Goal: Task Accomplishment & Management: Use online tool/utility

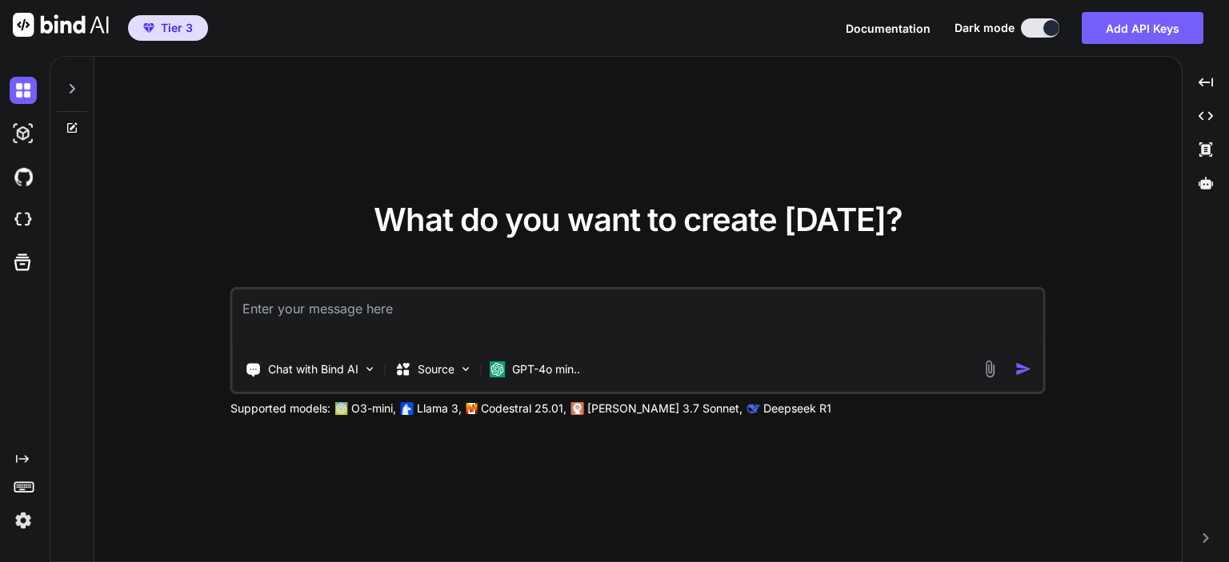
type textarea "x"
click at [592, 308] on textarea at bounding box center [638, 319] width 810 height 59
type textarea "d"
type textarea "x"
type textarea "de"
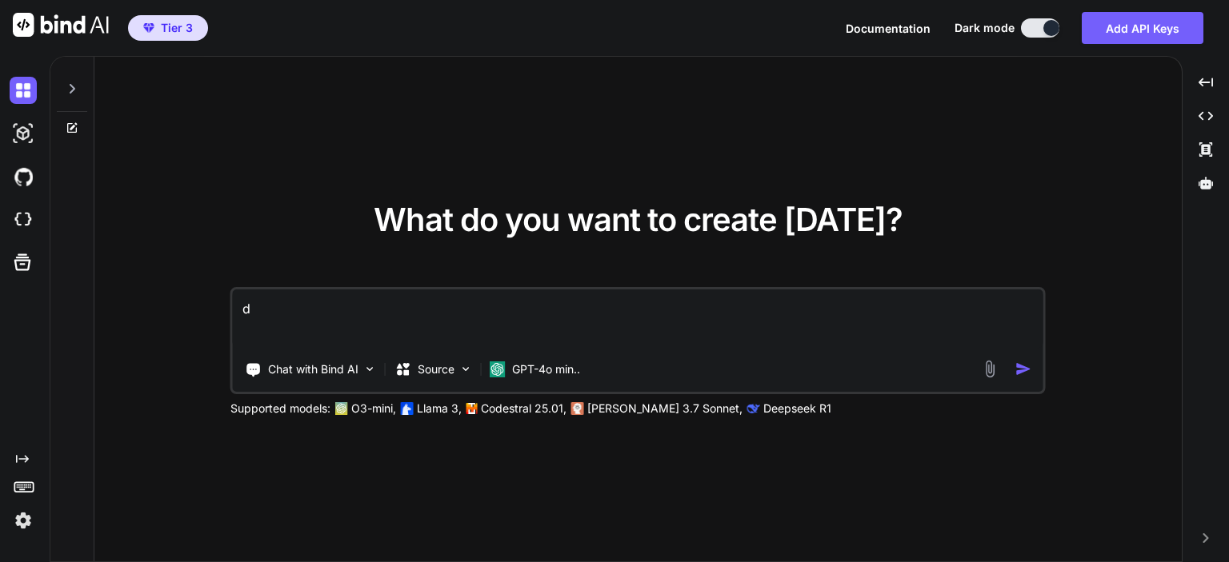
type textarea "x"
type textarea "del"
type textarea "x"
type textarea "dela"
type textarea "x"
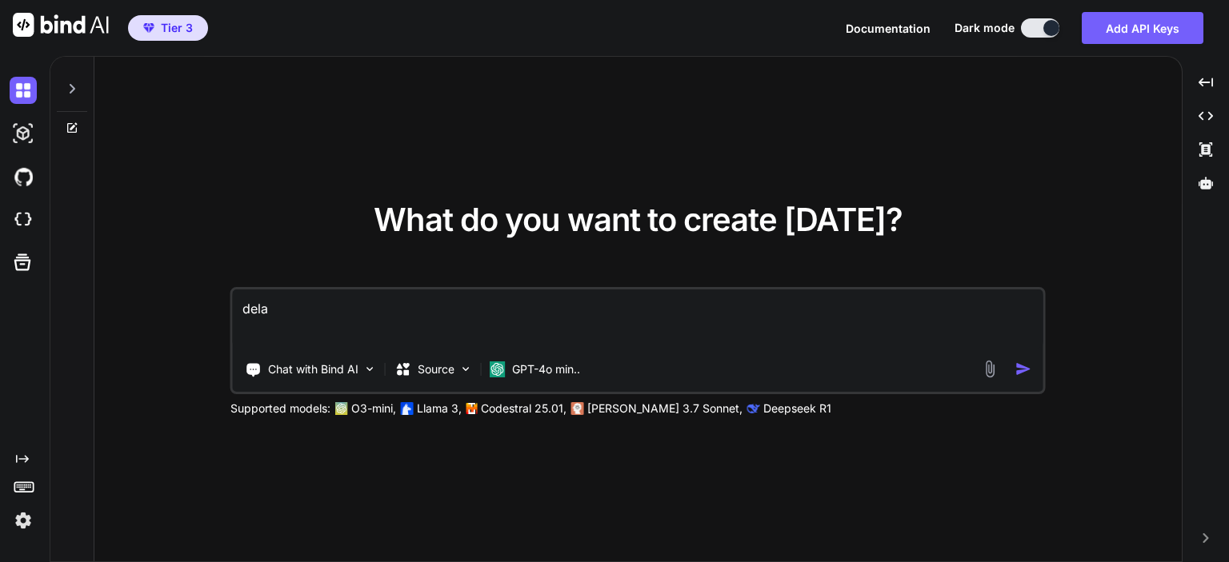
type textarea "delay"
type textarea "x"
type textarea "delay"
type textarea "x"
type textarea "delay 1"
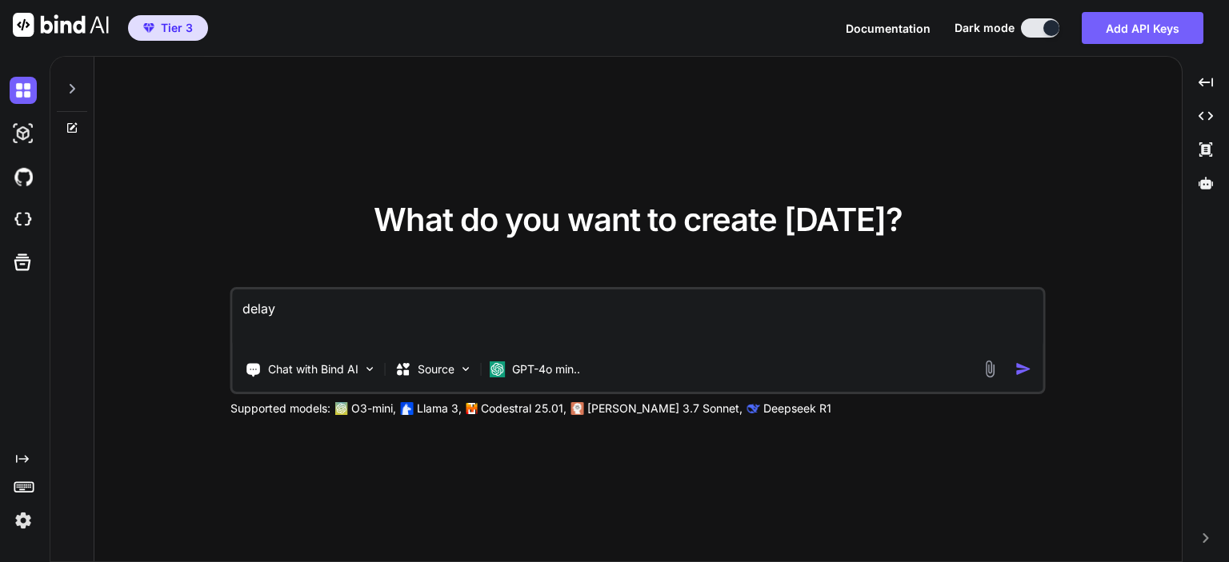
type textarea "x"
type textarea "delay 1"
type textarea "x"
type textarea "delay 1 s"
type textarea "x"
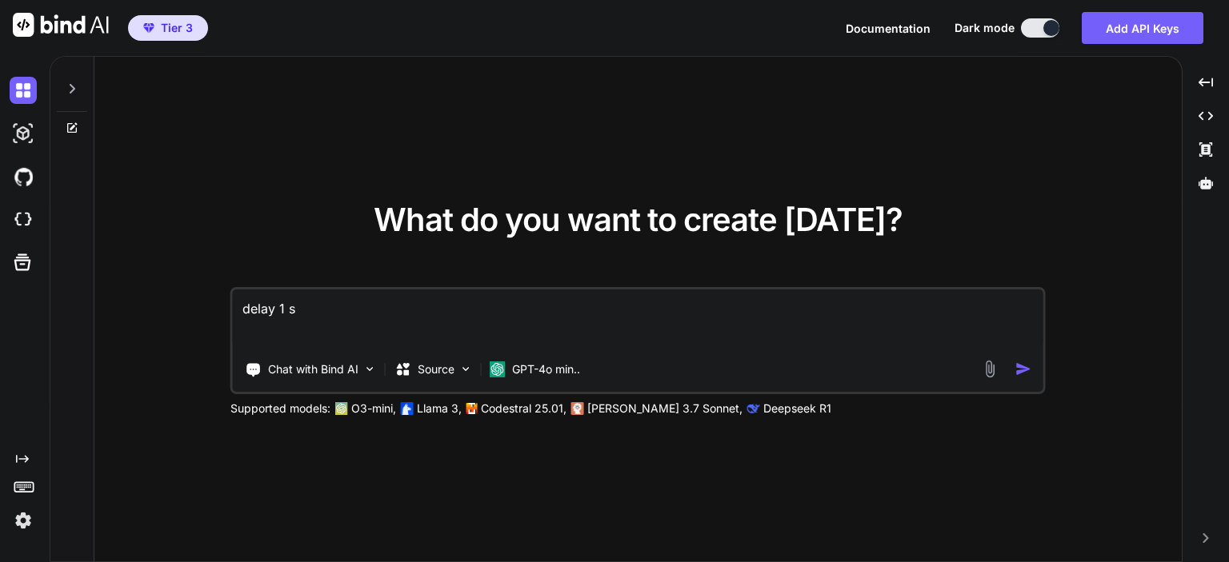
type textarea "delay 1 se"
type textarea "x"
type textarea "delay 1 sec"
type textarea "x"
type textarea "delay 1 seco"
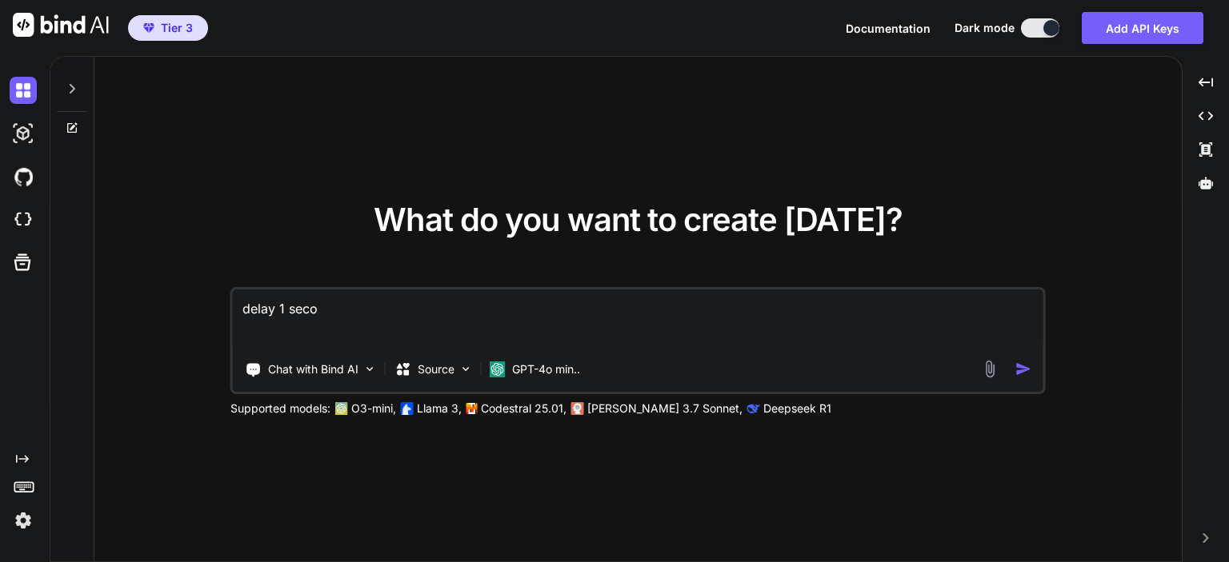
type textarea "x"
type textarea "delay 1 secon"
type textarea "x"
type textarea "delay 1 second"
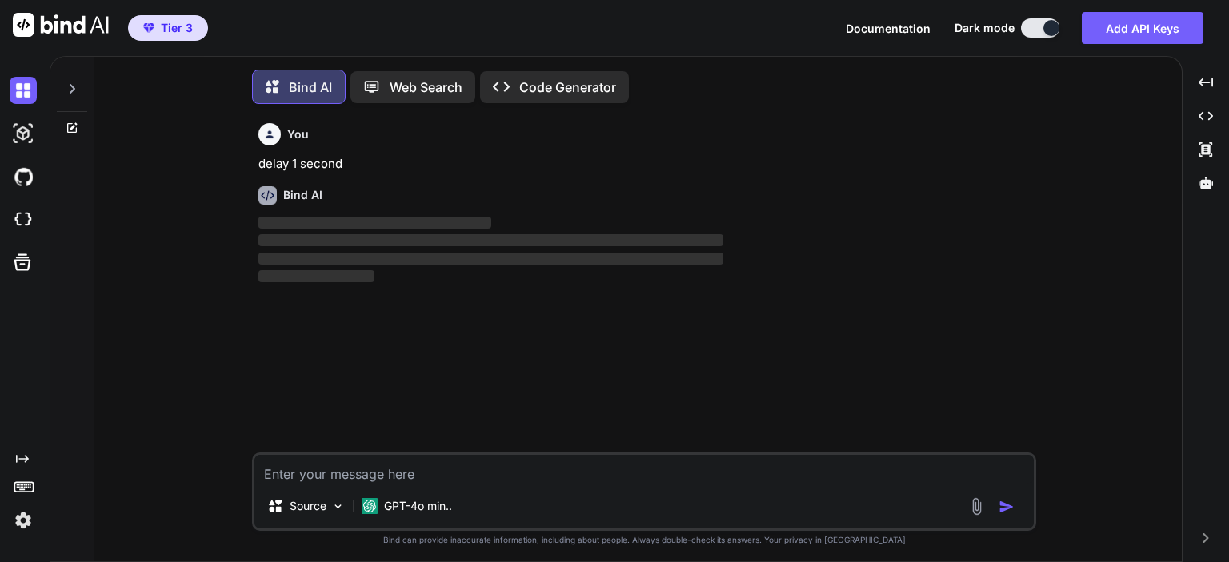
scroll to position [7, 0]
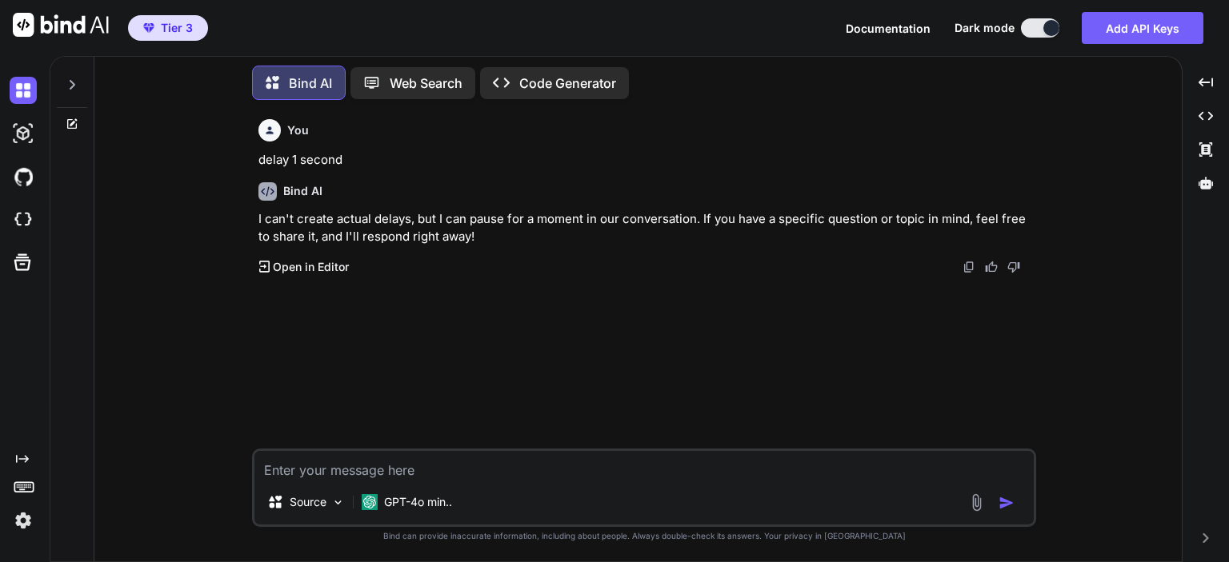
click at [491, 460] on textarea at bounding box center [643, 465] width 779 height 29
type textarea "x"
type textarea "p"
type textarea "x"
type textarea "py"
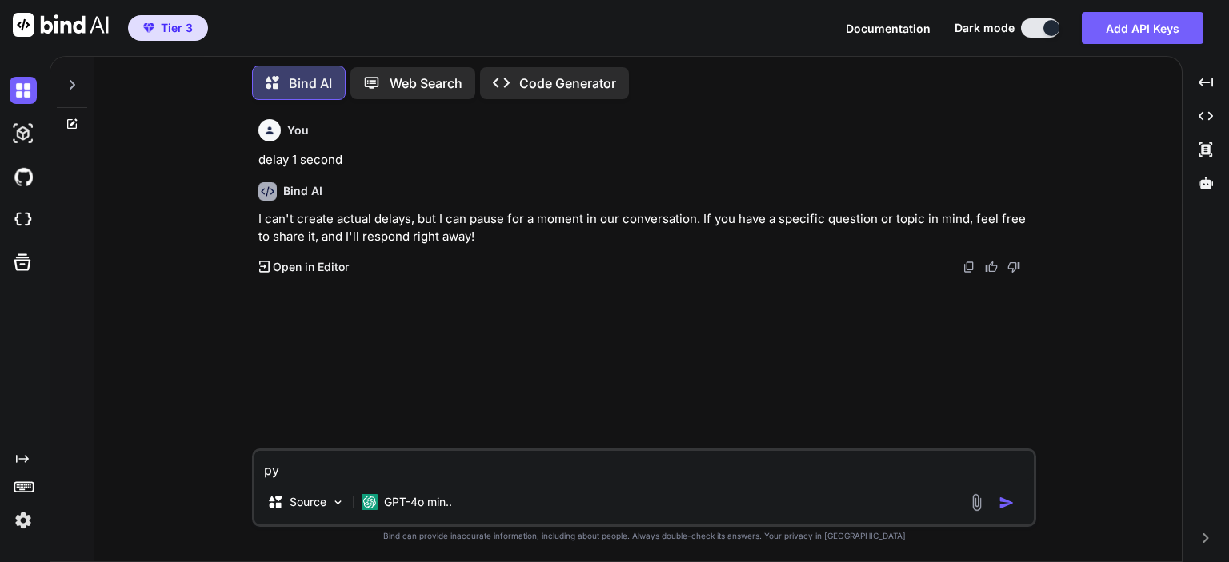
type textarea "x"
type textarea "pyt"
type textarea "x"
type textarea "pyth"
type textarea "x"
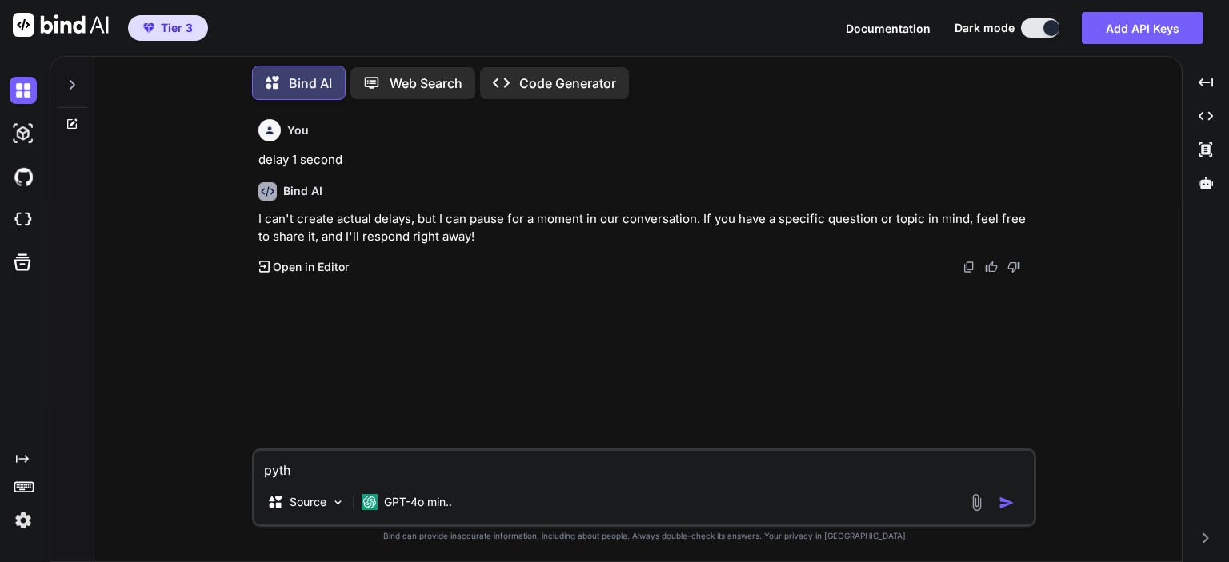
type textarea "pytho"
type textarea "x"
type textarea "python"
type textarea "x"
type textarea "python"
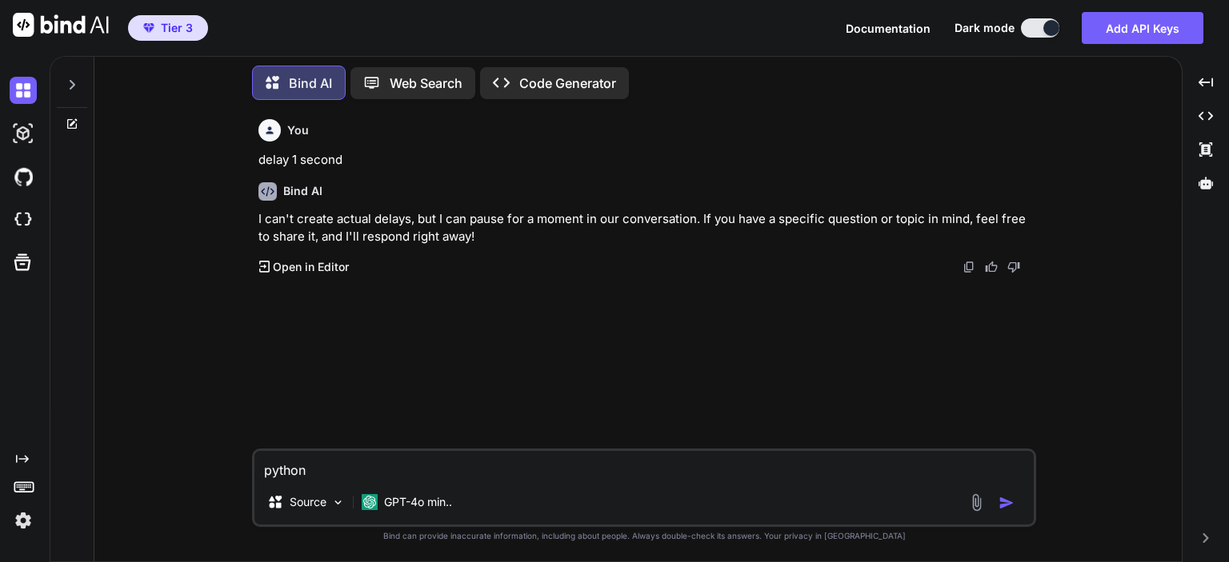
type textarea "x"
type textarea "python d"
type textarea "x"
type textarea "python de"
type textarea "x"
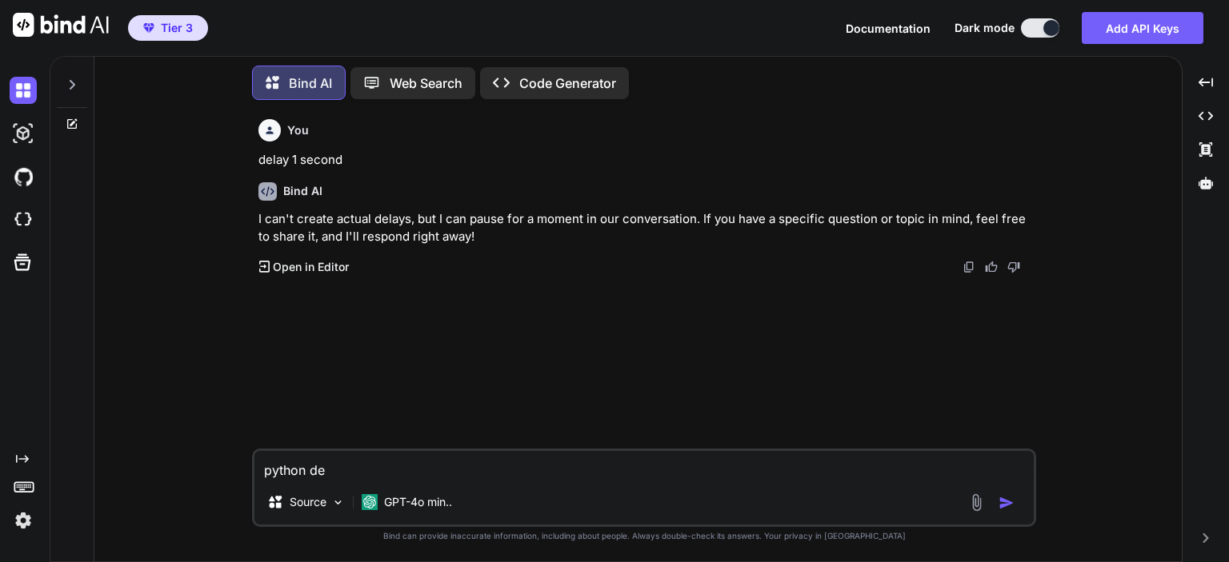
type textarea "python del"
type textarea "x"
type textarea "python dela"
type textarea "x"
type textarea "python delay"
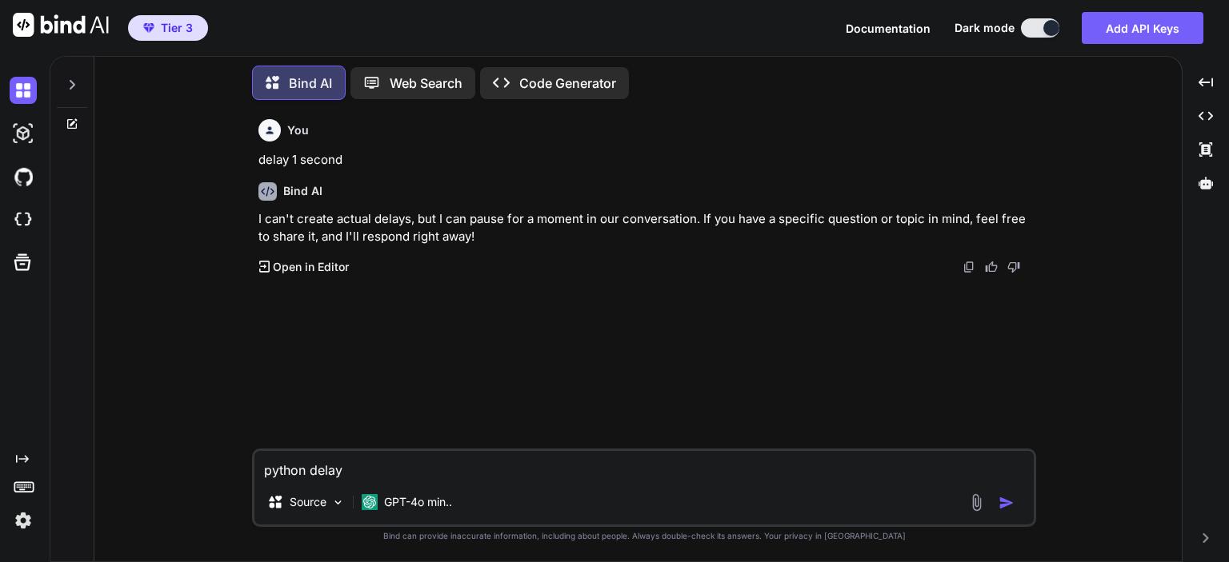
type textarea "x"
type textarea "python delay"
type textarea "x"
type textarea "python delay 1"
type textarea "x"
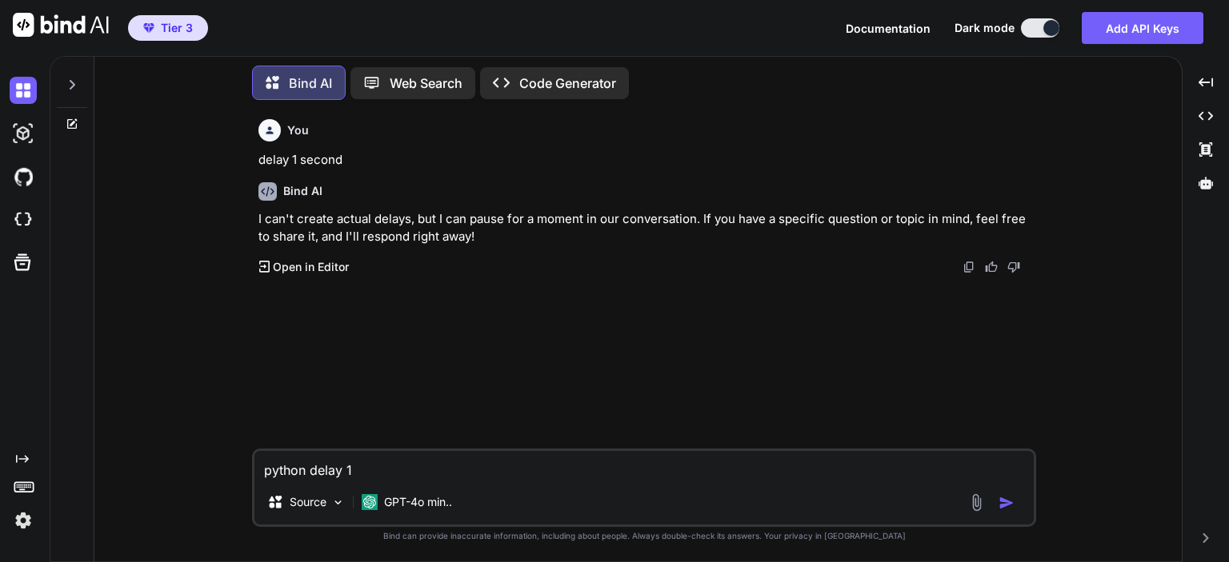
type textarea "python delay 1"
type textarea "x"
type textarea "python delay 1 se"
type textarea "x"
type textarea "python delay 1 sec"
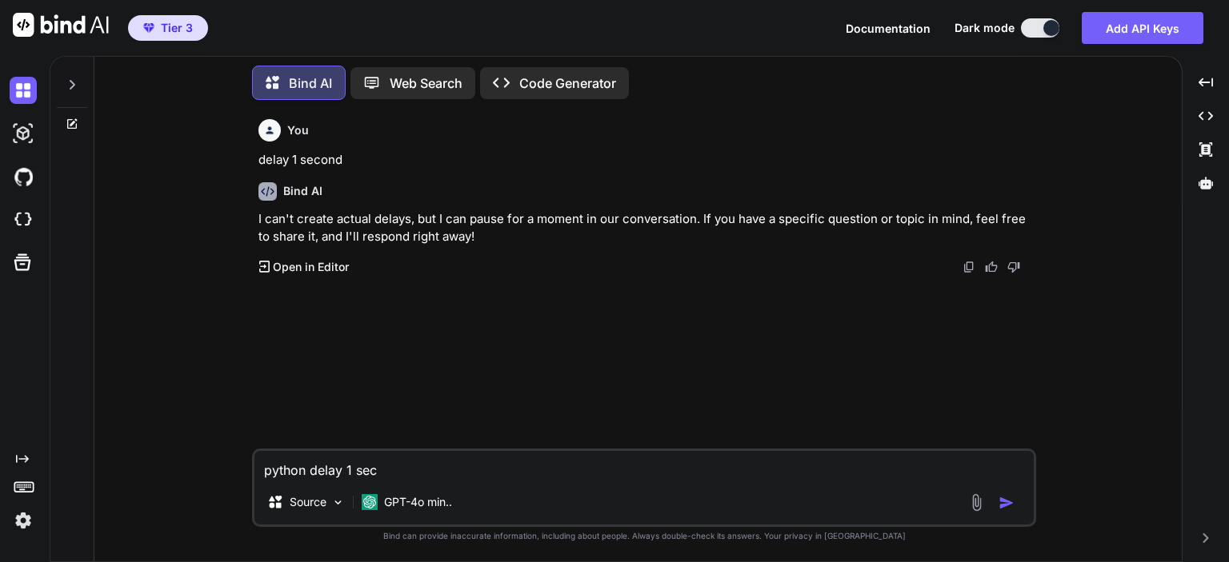
type textarea "x"
type textarea "python delay 1 seco"
type textarea "x"
type textarea "python delay 1 secon"
type textarea "x"
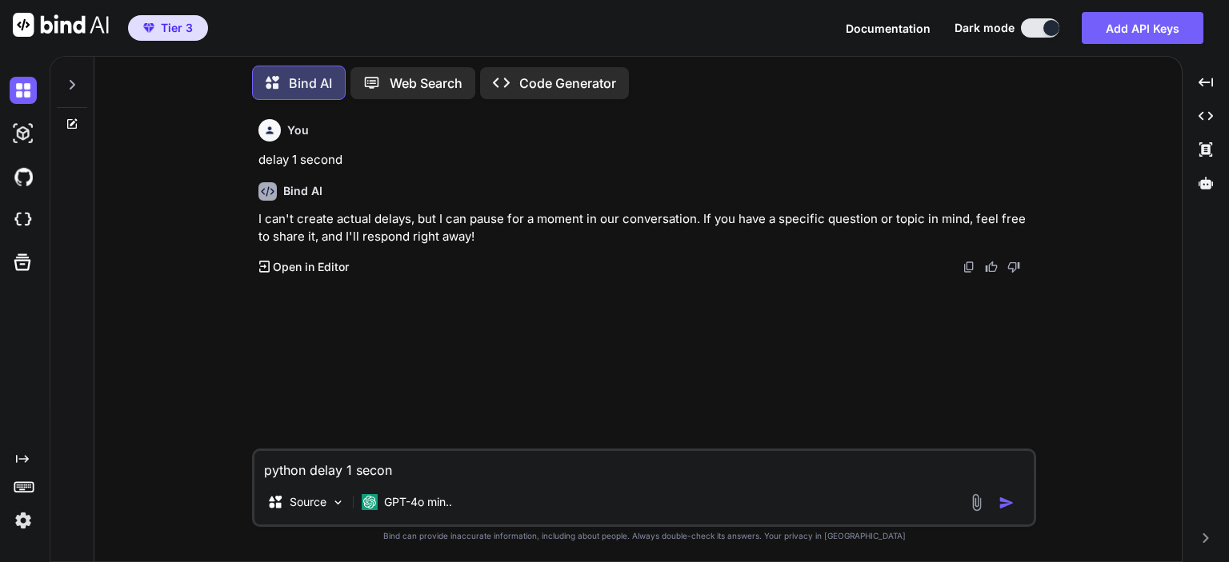
type textarea "python delay 1 second"
type textarea "x"
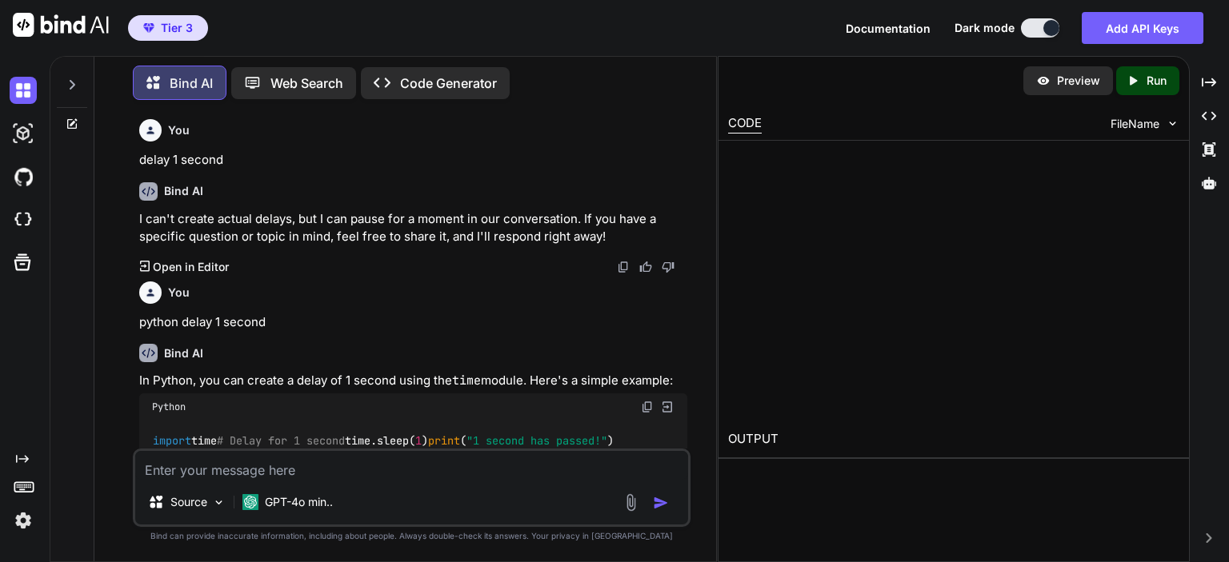
type textarea "x"
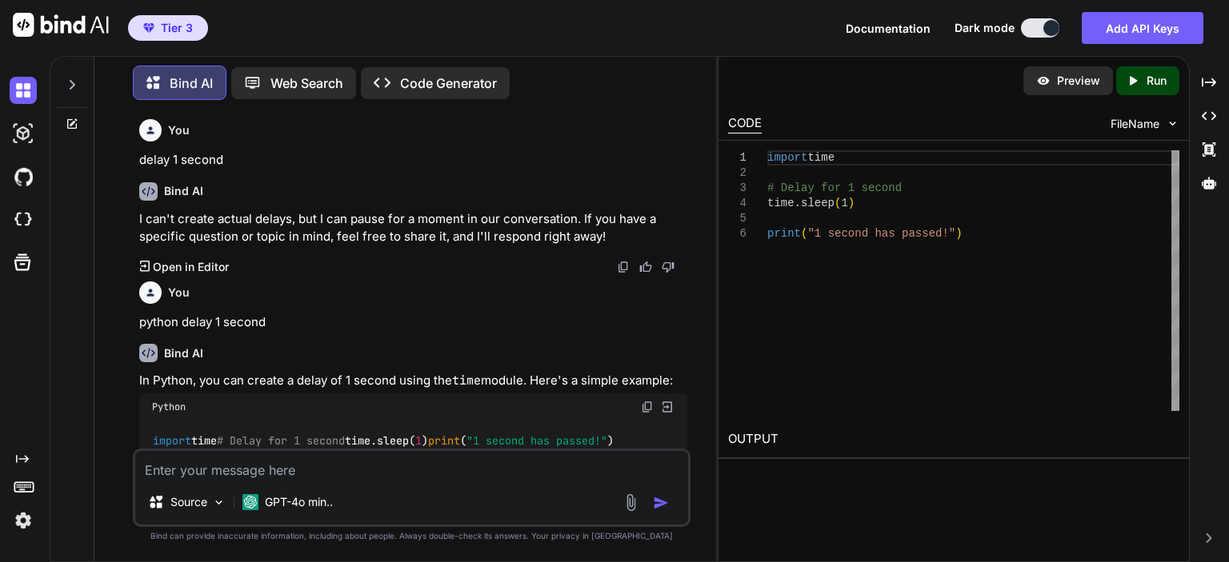
scroll to position [0, 0]
click at [919, 207] on div "import time # Delay for 1 second time.sleep ( 1 ) print ( "1 second has passed!…" at bounding box center [973, 280] width 412 height 261
type textarea "import time # Delay for 1 second time.sleep(1) print("1 second has passed!")"
